Goal: Check status: Check status

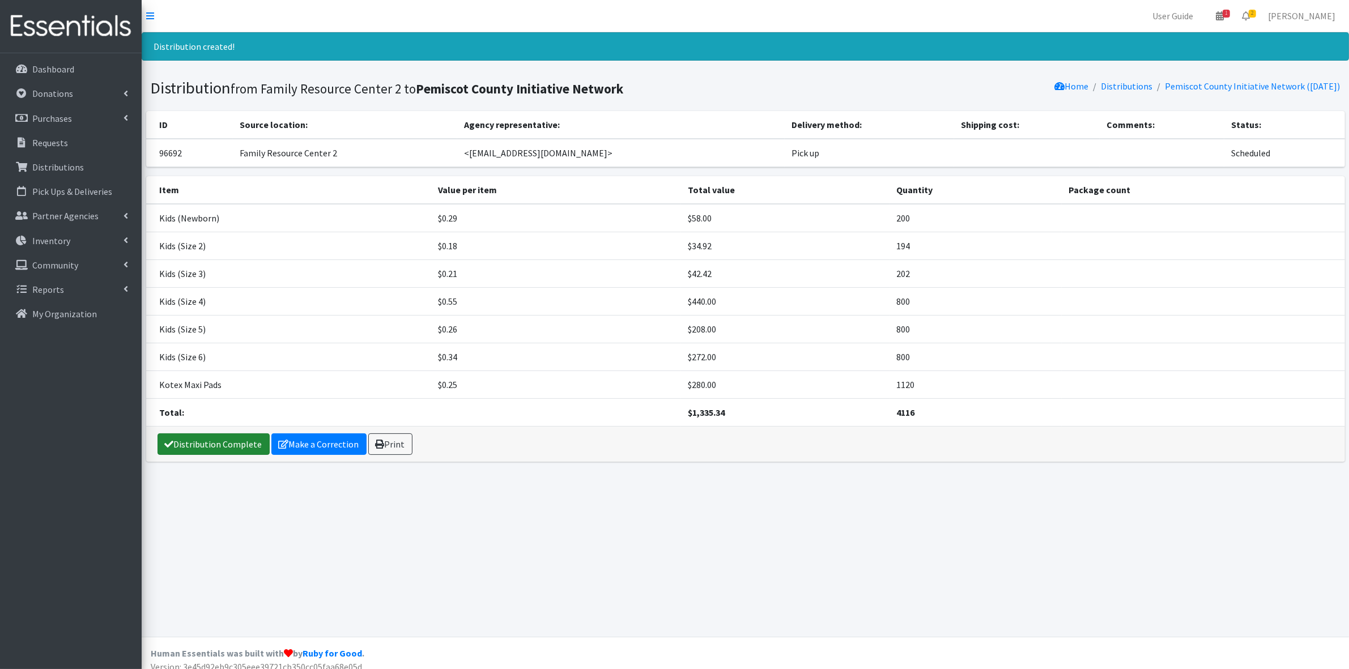
click at [214, 439] on link "Distribution Complete" at bounding box center [213, 444] width 112 height 22
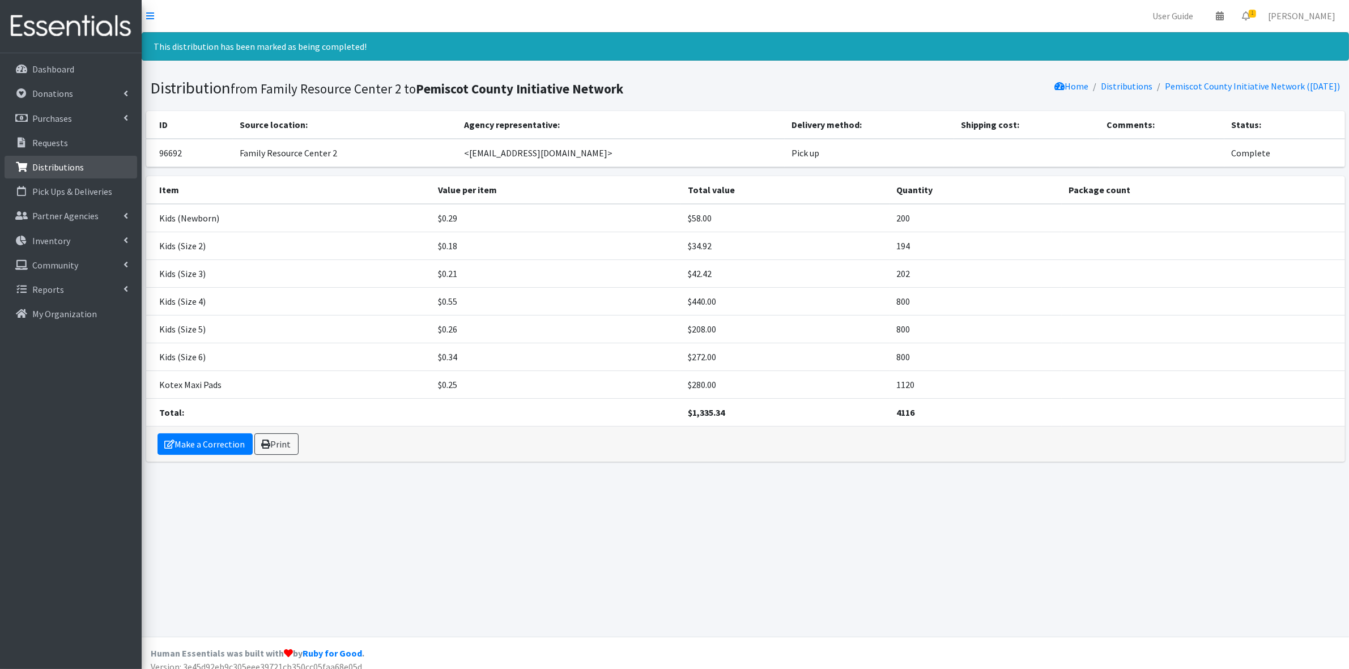
click at [83, 168] on link "Distributions" at bounding box center [71, 167] width 133 height 23
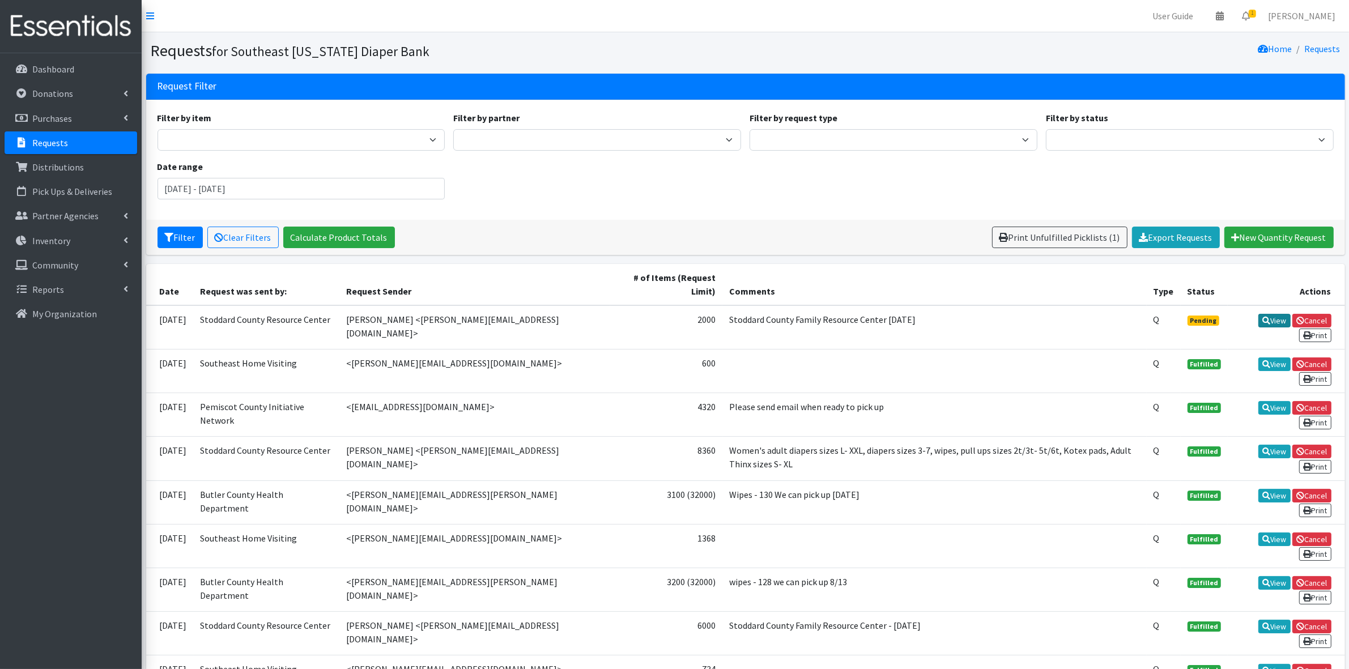
click at [1273, 326] on link "View" at bounding box center [1274, 321] width 32 height 14
